Goal: Task Accomplishment & Management: Manage account settings

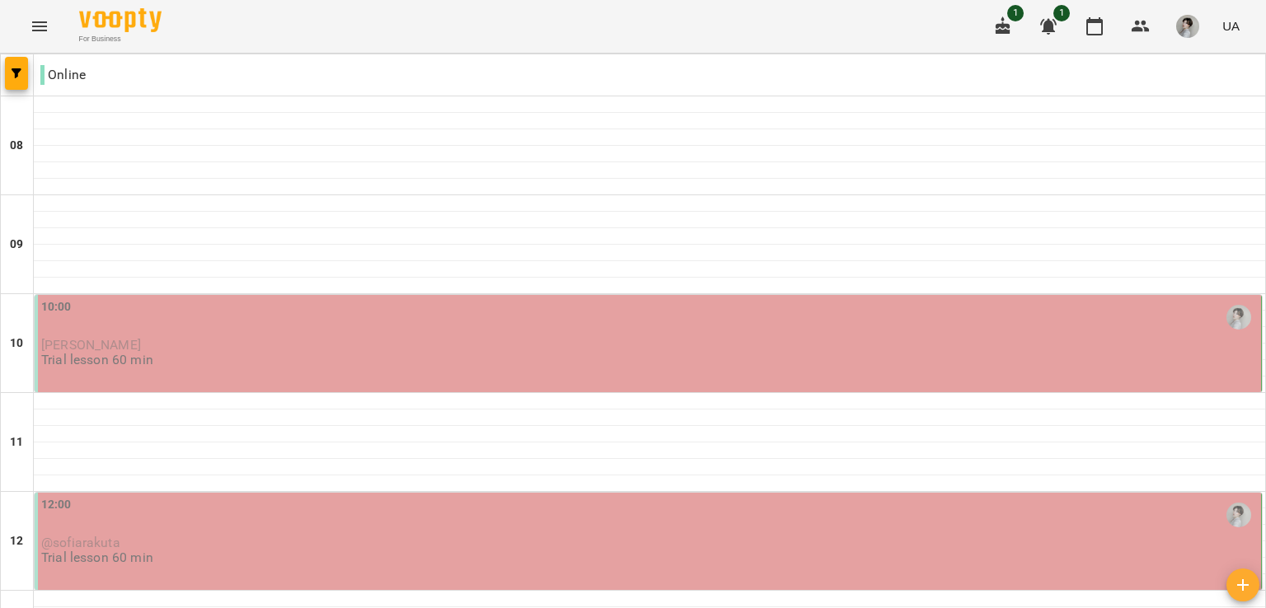
scroll to position [113, 0]
click at [125, 337] on span "[PERSON_NAME]" at bounding box center [91, 345] width 100 height 16
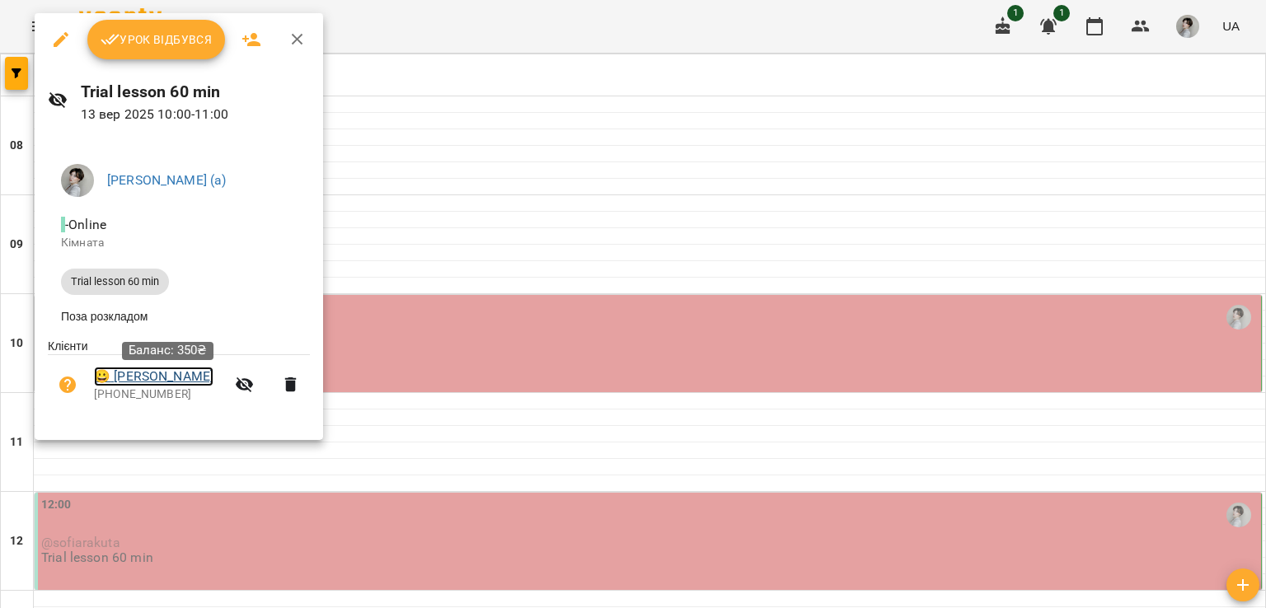
click at [195, 378] on link "😀 [PERSON_NAME]" at bounding box center [154, 377] width 120 height 20
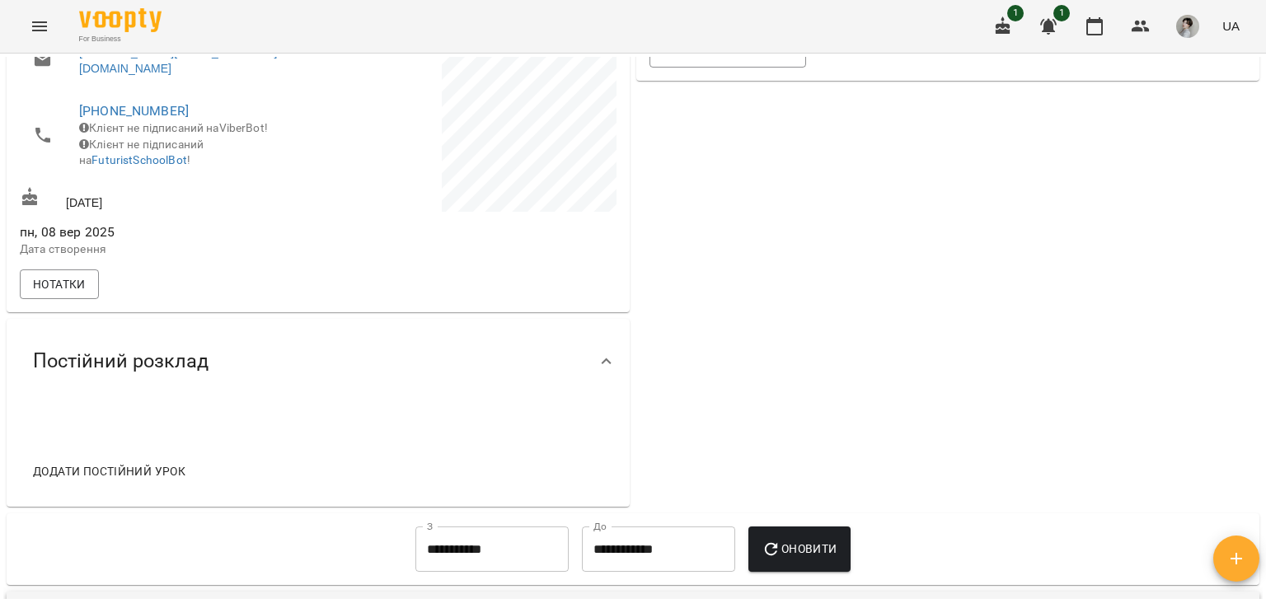
scroll to position [396, 0]
click at [31, 288] on button "Нотатки" at bounding box center [59, 283] width 79 height 30
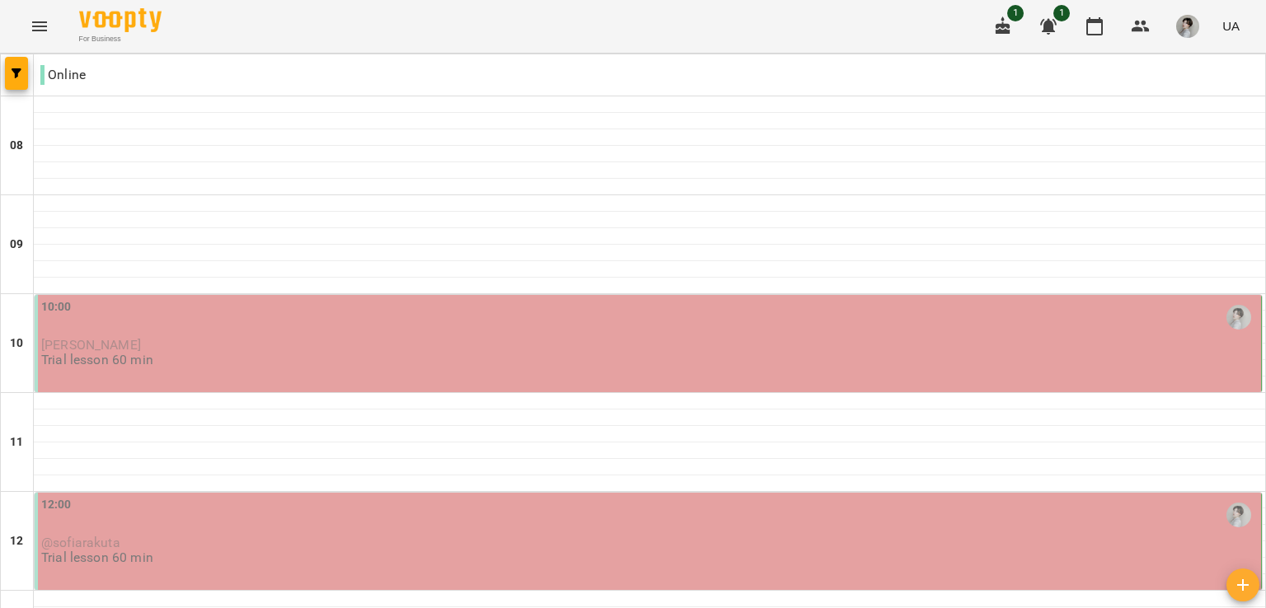
scroll to position [191, 0]
click at [73, 535] on span "@sofiarakuta" at bounding box center [80, 543] width 79 height 16
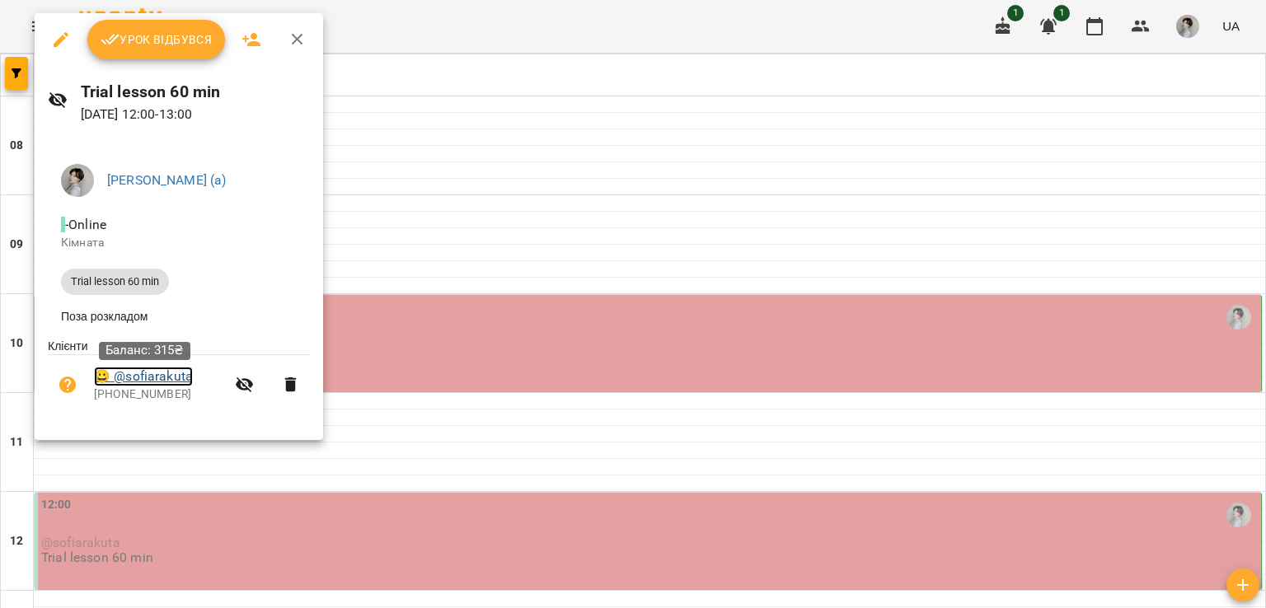
click at [144, 382] on link "😀 @sofiarakuta" at bounding box center [143, 377] width 99 height 20
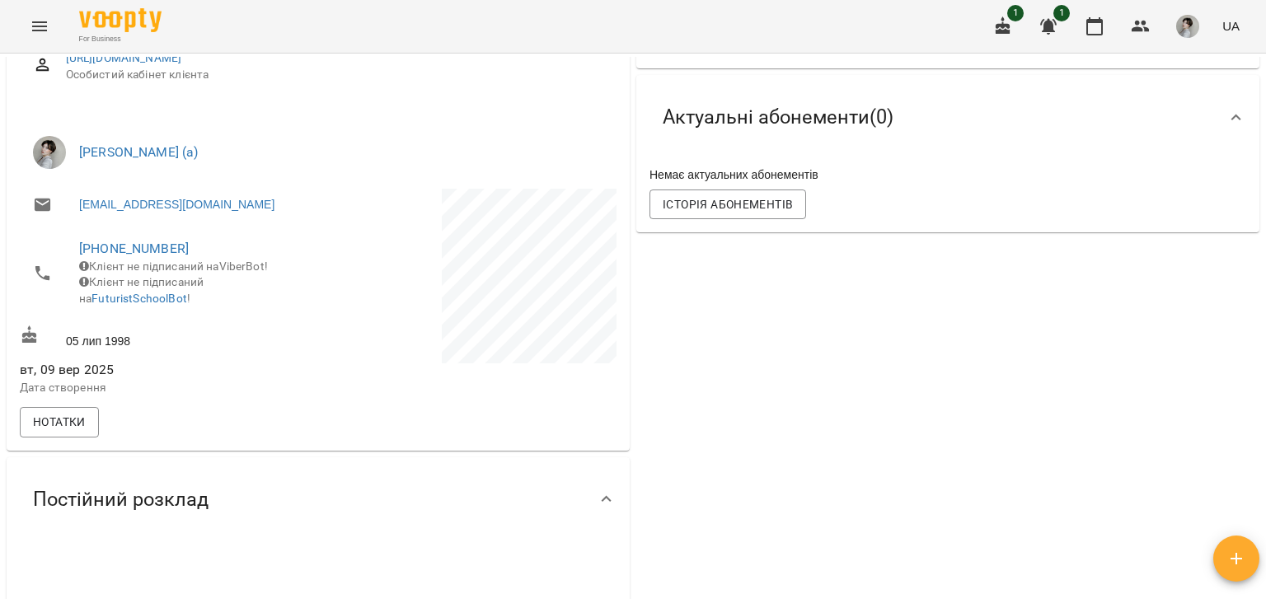
scroll to position [244, 0]
click at [64, 430] on span "Нотатки" at bounding box center [59, 421] width 53 height 20
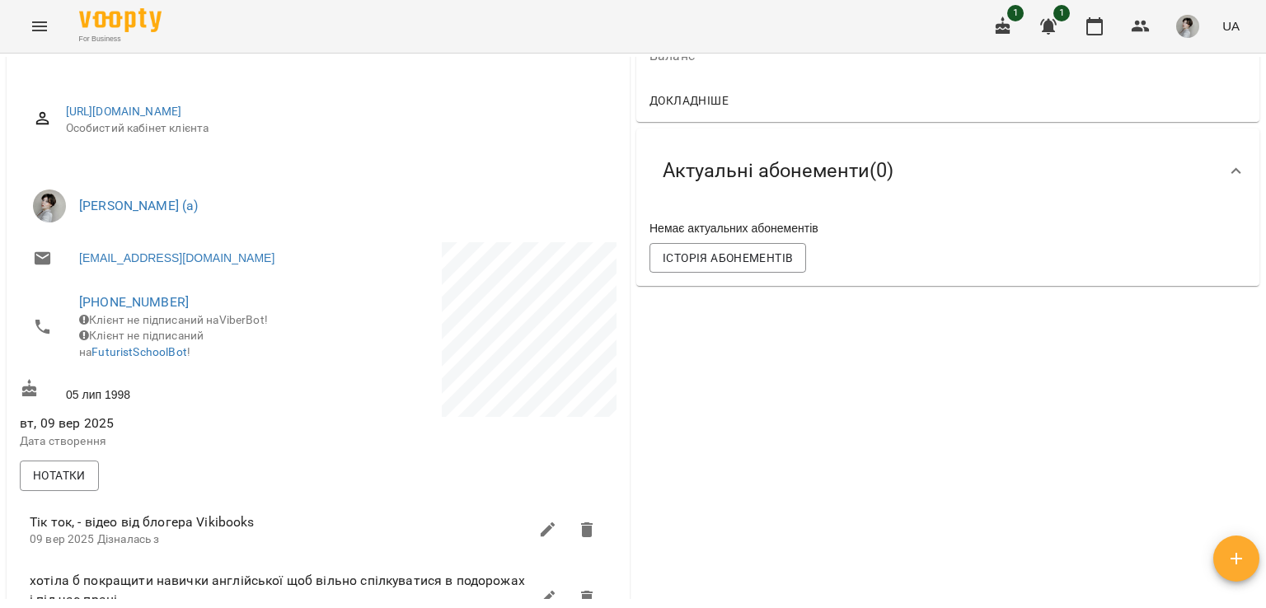
scroll to position [0, 0]
